Goal: Transaction & Acquisition: Book appointment/travel/reservation

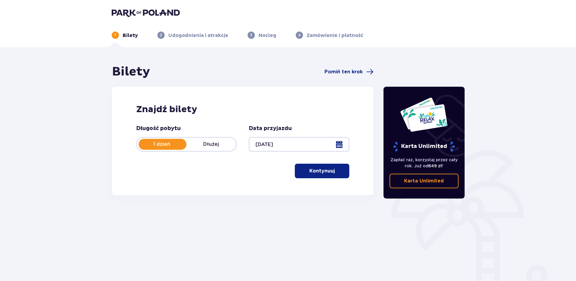
click at [309, 173] on p "Kontynuuj" at bounding box center [321, 170] width 25 height 7
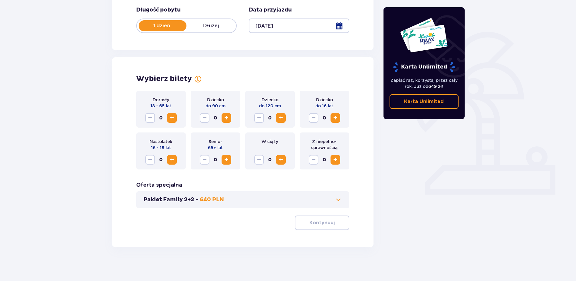
scroll to position [121, 0]
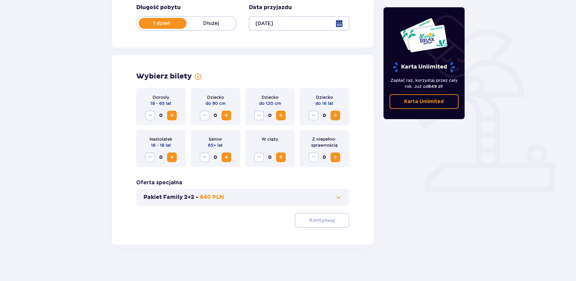
click at [170, 119] on span "Zwiększ" at bounding box center [171, 115] width 7 height 7
click at [338, 115] on span "Zwiększ" at bounding box center [335, 115] width 7 height 7
click at [336, 115] on span "Zwiększ" at bounding box center [335, 115] width 7 height 7
click at [225, 114] on span "Zwiększ" at bounding box center [226, 115] width 7 height 7
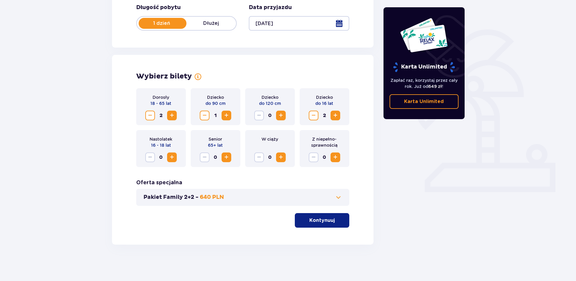
click at [206, 114] on span "Zmniejsz" at bounding box center [204, 115] width 7 height 7
click at [282, 115] on span "Zwiększ" at bounding box center [280, 115] width 7 height 7
click at [254, 118] on div "Dziecko do 120 cm 1" at bounding box center [270, 106] width 50 height 37
click at [257, 117] on span "Zmniejsz" at bounding box center [258, 115] width 7 height 7
click at [284, 116] on span "Zwiększ" at bounding box center [280, 115] width 7 height 7
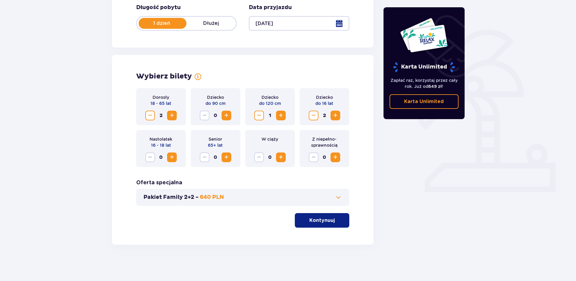
click at [284, 116] on span "Zwiększ" at bounding box center [280, 115] width 7 height 7
click at [257, 117] on span "Zmniejsz" at bounding box center [258, 115] width 7 height 7
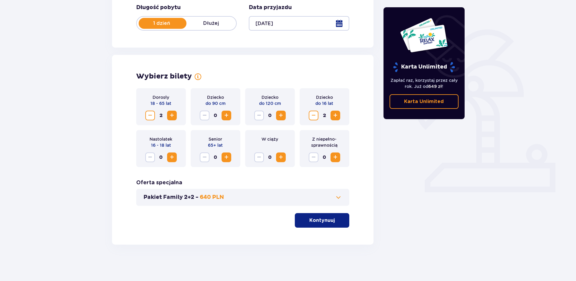
click at [229, 114] on span "Zwiększ" at bounding box center [226, 115] width 7 height 7
click at [325, 220] on p "Kontynuuj" at bounding box center [321, 220] width 25 height 7
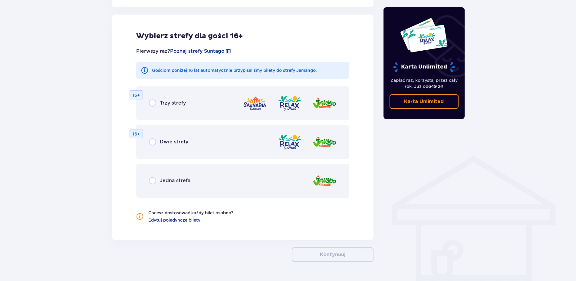
scroll to position [353, 0]
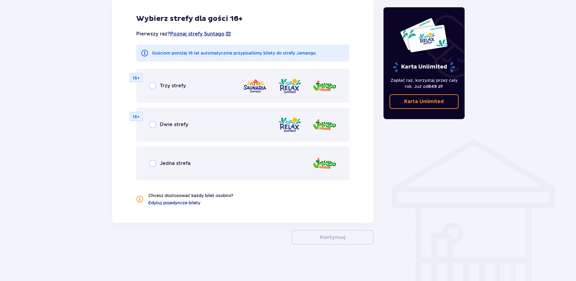
click at [154, 163] on input "radio" at bounding box center [152, 163] width 7 height 7
radio input "true"
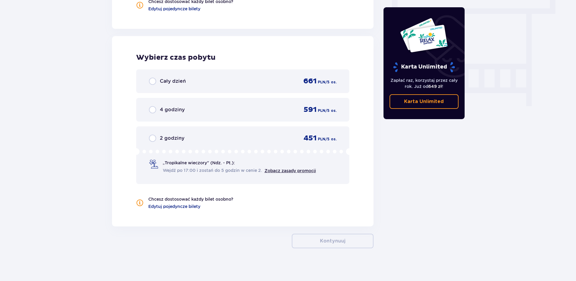
scroll to position [551, 0]
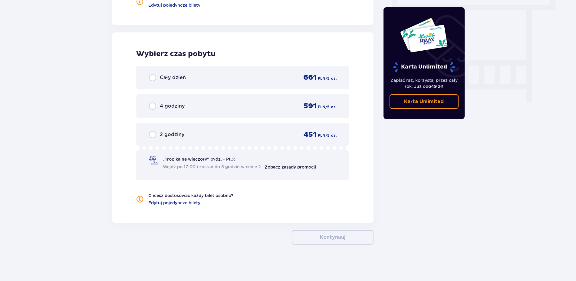
click at [152, 81] on input "radio" at bounding box center [152, 77] width 7 height 7
radio input "true"
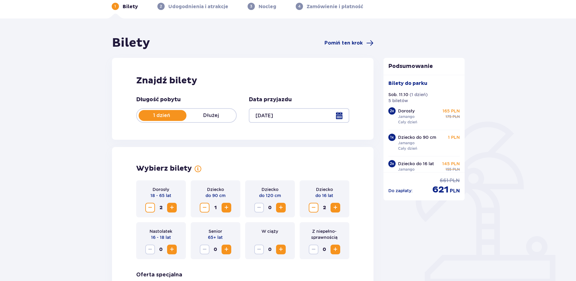
scroll to position [0, 0]
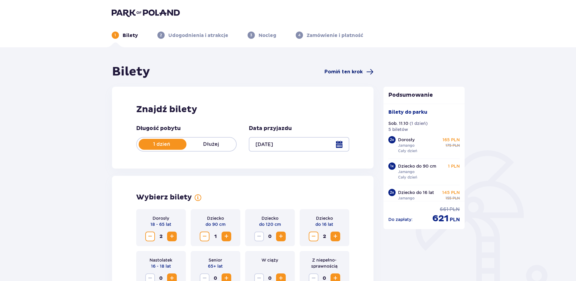
click at [340, 74] on span "Pomiń ten krok" at bounding box center [344, 71] width 38 height 7
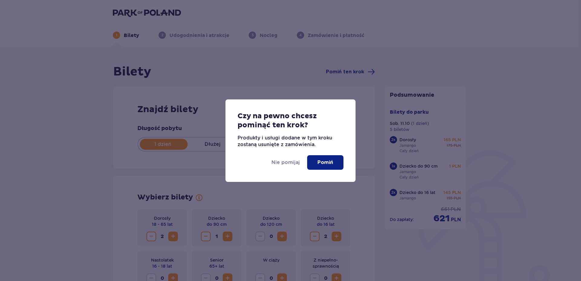
click at [326, 161] on p "Pomiń" at bounding box center [326, 162] width 16 height 7
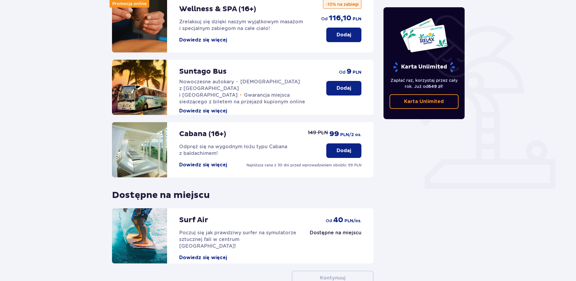
scroll to position [35, 0]
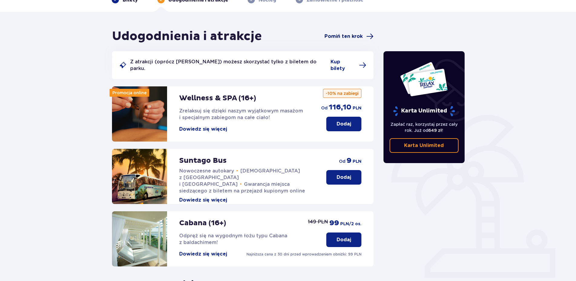
click at [340, 39] on span "Pomiń ten krok" at bounding box center [344, 36] width 38 height 7
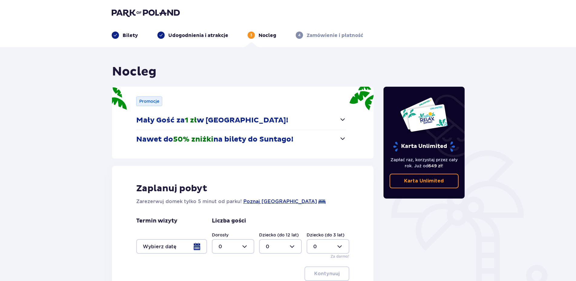
scroll to position [31, 0]
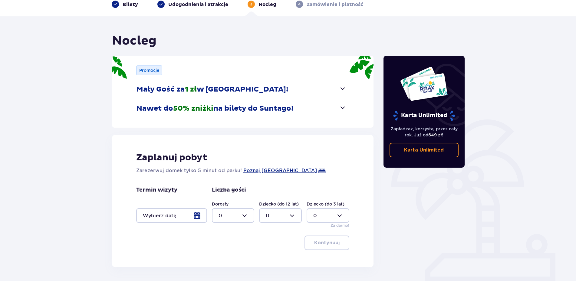
click at [197, 216] on div at bounding box center [171, 215] width 71 height 15
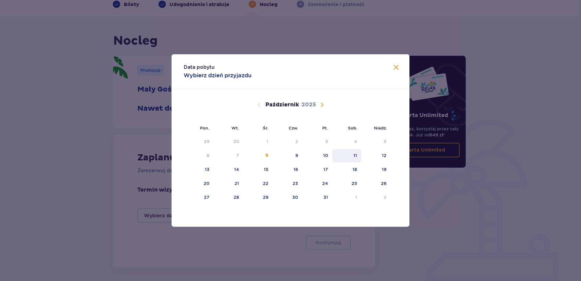
click at [351, 156] on div "11" at bounding box center [346, 155] width 29 height 13
click at [379, 156] on div "12" at bounding box center [375, 155] width 29 height 13
type input "[DATE] - [DATE]"
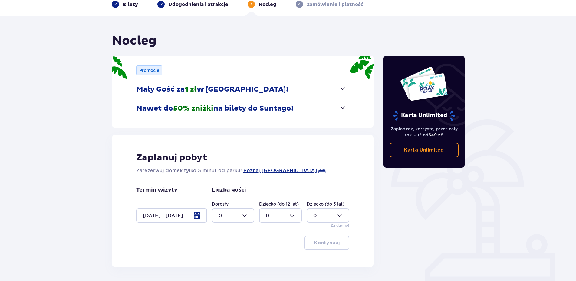
click at [232, 218] on div at bounding box center [233, 215] width 43 height 15
click at [226, 184] on div "2" at bounding box center [233, 181] width 29 height 7
type input "2"
click at [289, 218] on div at bounding box center [280, 215] width 43 height 15
click at [270, 193] on div "3" at bounding box center [280, 194] width 29 height 7
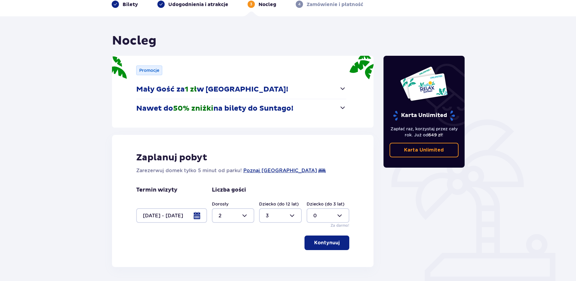
click at [294, 214] on div at bounding box center [280, 215] width 43 height 15
click at [269, 182] on div "2" at bounding box center [280, 181] width 29 height 7
type input "2"
click at [337, 216] on div at bounding box center [328, 215] width 43 height 15
click at [316, 170] on div "1" at bounding box center [327, 169] width 29 height 7
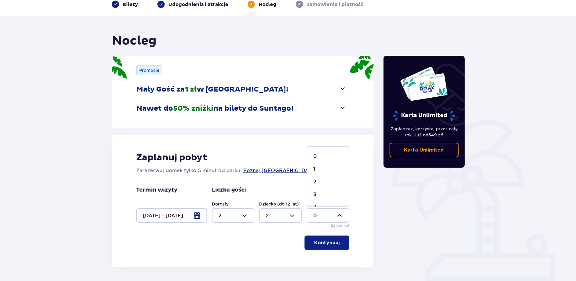
type input "1"
click at [331, 240] on p "Kontynuuj" at bounding box center [326, 242] width 25 height 7
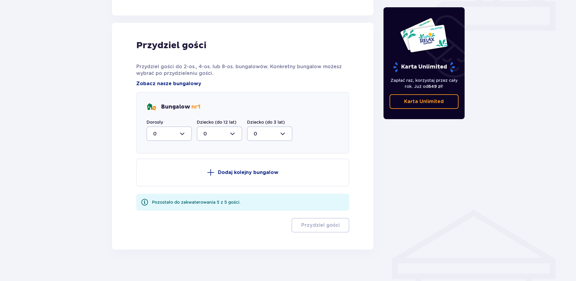
scroll to position [287, 0]
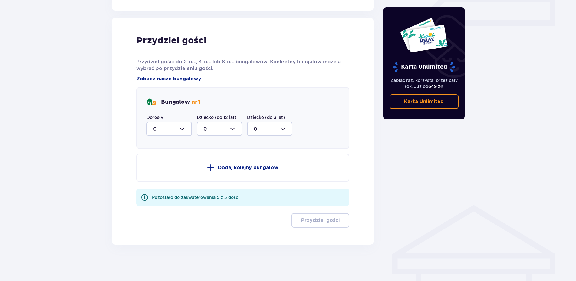
click at [182, 128] on div at bounding box center [169, 128] width 45 height 15
click at [157, 175] on div "2" at bounding box center [169, 172] width 32 height 7
type input "2"
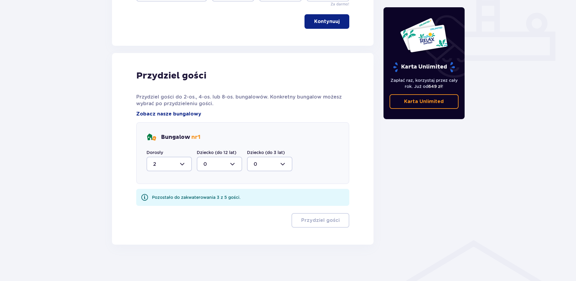
click at [234, 165] on div at bounding box center [219, 164] width 45 height 15
click at [209, 209] on div "2" at bounding box center [219, 207] width 32 height 7
type input "2"
click at [284, 163] on div at bounding box center [269, 164] width 45 height 15
click at [261, 194] on div "1" at bounding box center [270, 195] width 32 height 7
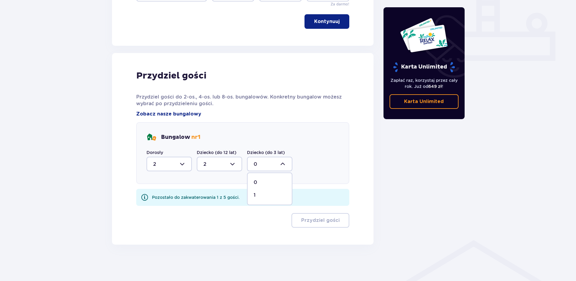
type input "1"
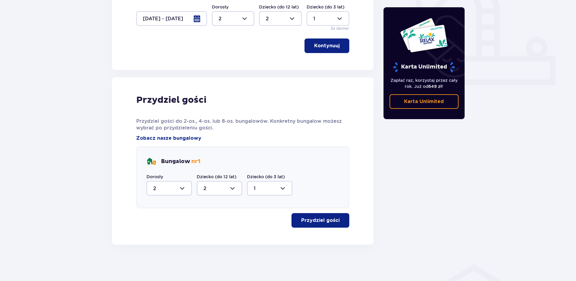
scroll to position [228, 0]
click at [305, 223] on p "Przydziel gości" at bounding box center [320, 220] width 38 height 7
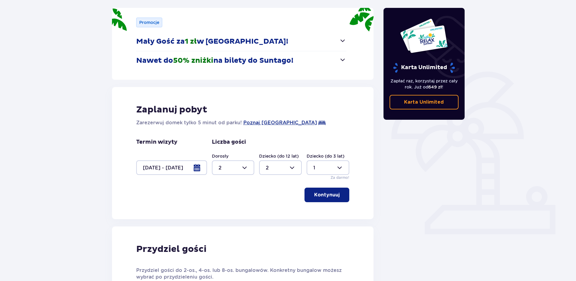
scroll to position [0, 0]
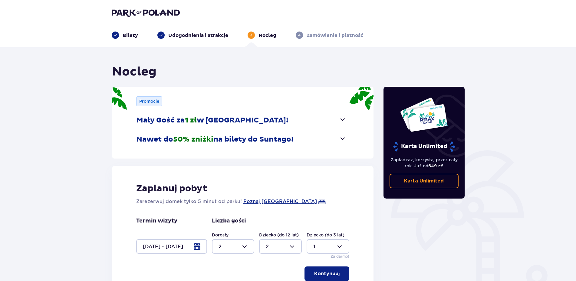
click at [326, 35] on p "Zamówienie i płatność" at bounding box center [335, 35] width 57 height 7
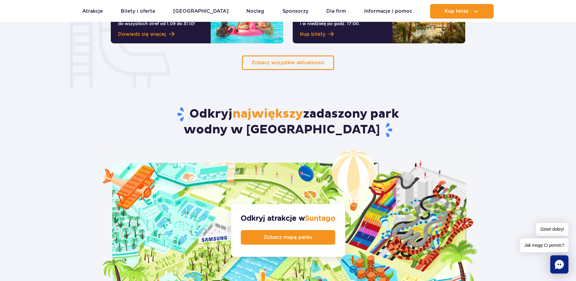
scroll to position [556, 0]
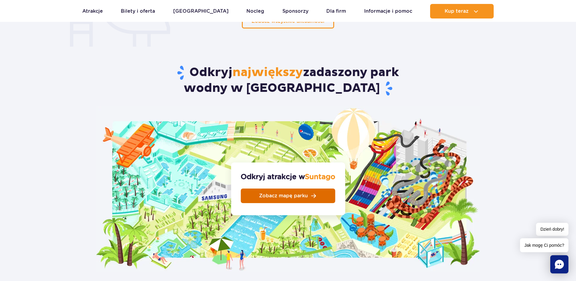
click at [291, 193] on span "Zobacz mapę parku" at bounding box center [283, 195] width 49 height 5
click at [289, 188] on link "Zobacz mapę parku" at bounding box center [288, 195] width 94 height 15
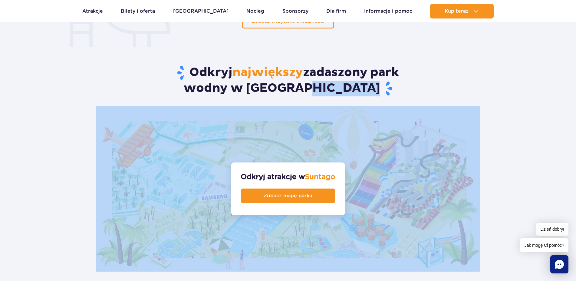
drag, startPoint x: 575, startPoint y: 83, endPoint x: 574, endPoint y: 109, distance: 26.7
click at [574, 109] on article "Odkryj największy zadaszony park wodny w Europie Odkryj atrakcje w Suntago Zoba…" at bounding box center [288, 149] width 576 height 243
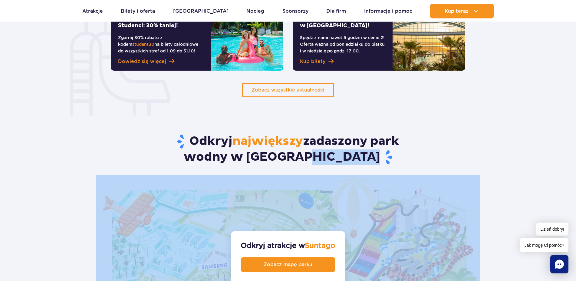
scroll to position [463, 0]
